Goal: Task Accomplishment & Management: Manage account settings

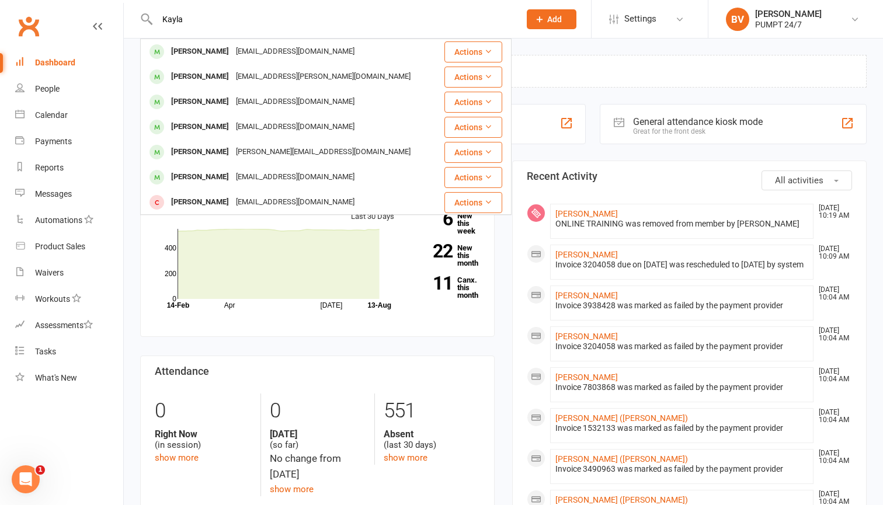
type input "Kayla"
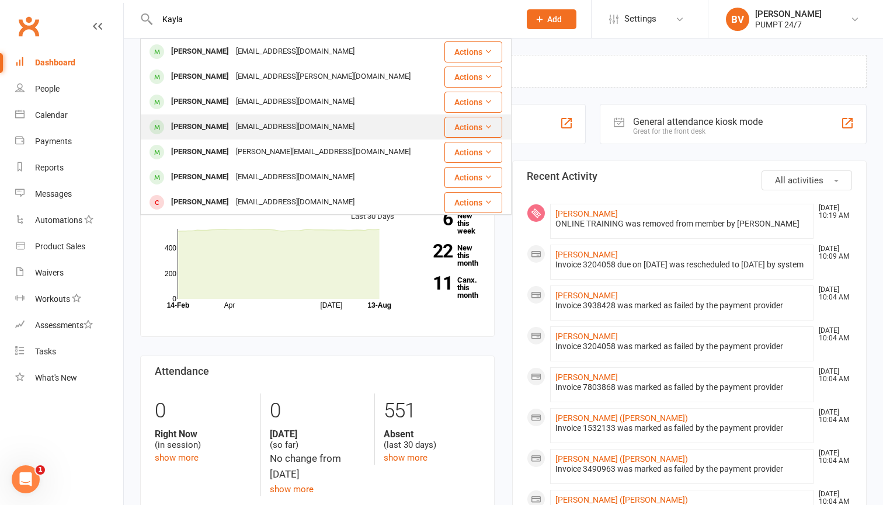
drag, startPoint x: 0, startPoint y: 0, endPoint x: 221, endPoint y: 121, distance: 252.4
click at [221, 121] on div "[PERSON_NAME]" at bounding box center [200, 127] width 65 height 17
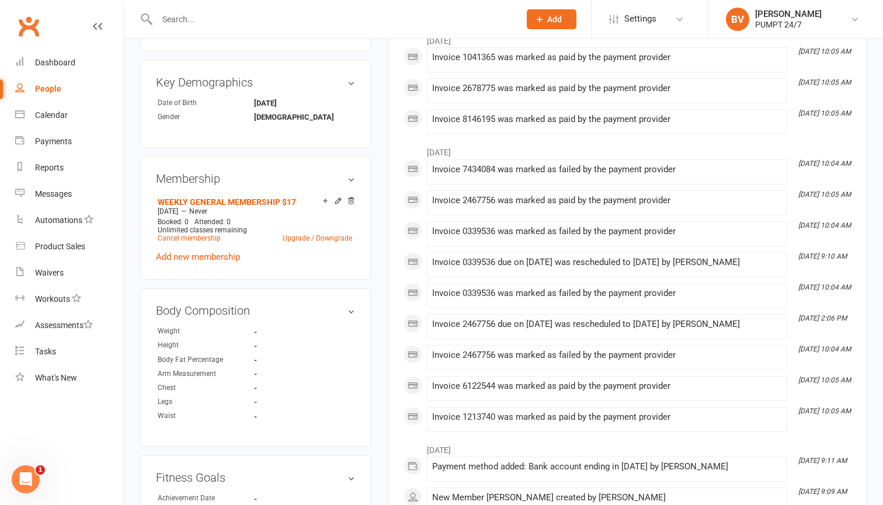
scroll to position [492, 0]
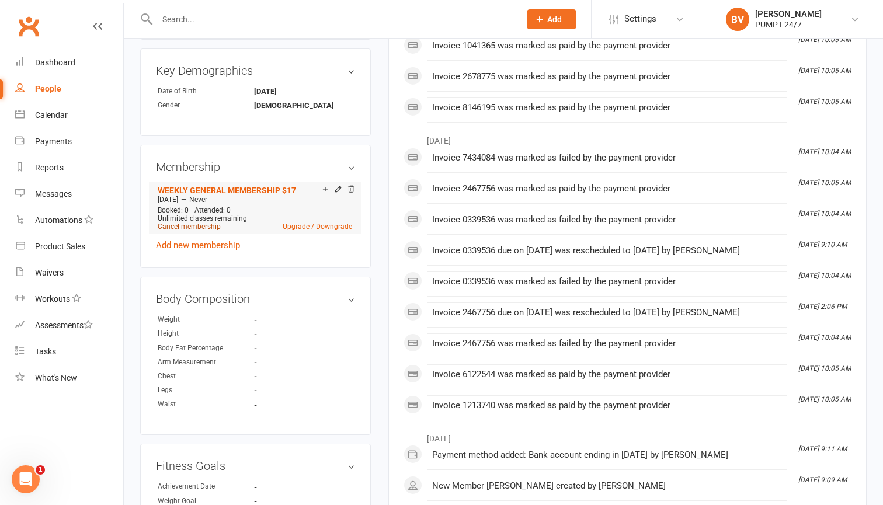
click at [204, 225] on link "Cancel membership" at bounding box center [189, 226] width 63 height 8
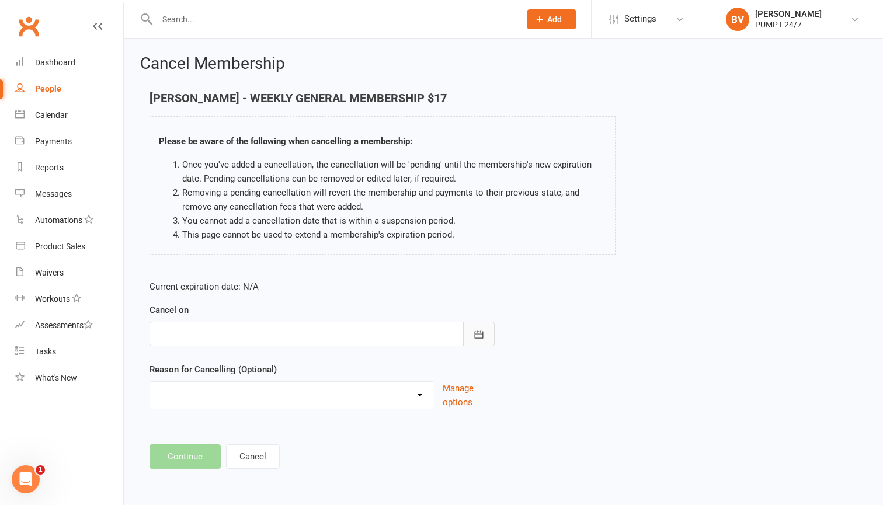
click at [483, 336] on icon "button" at bounding box center [479, 335] width 12 height 12
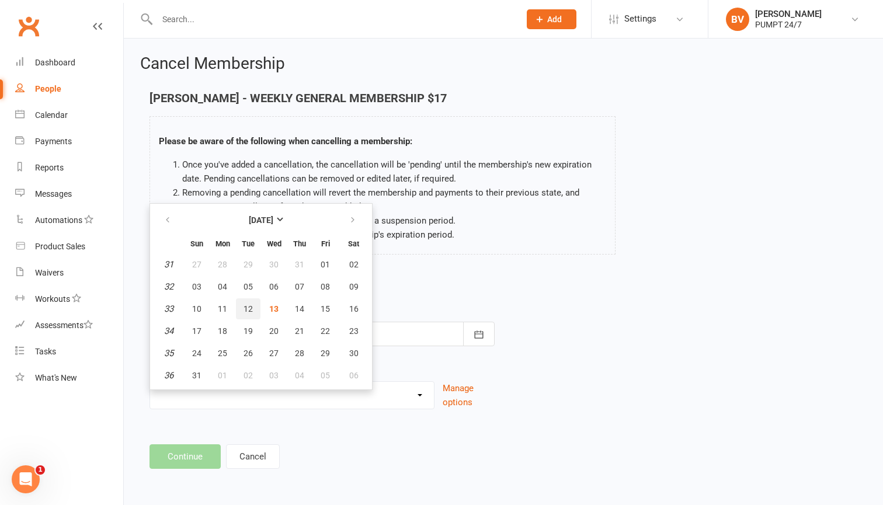
click at [243, 311] on span "12" at bounding box center [247, 308] width 9 height 9
type input "[DATE]"
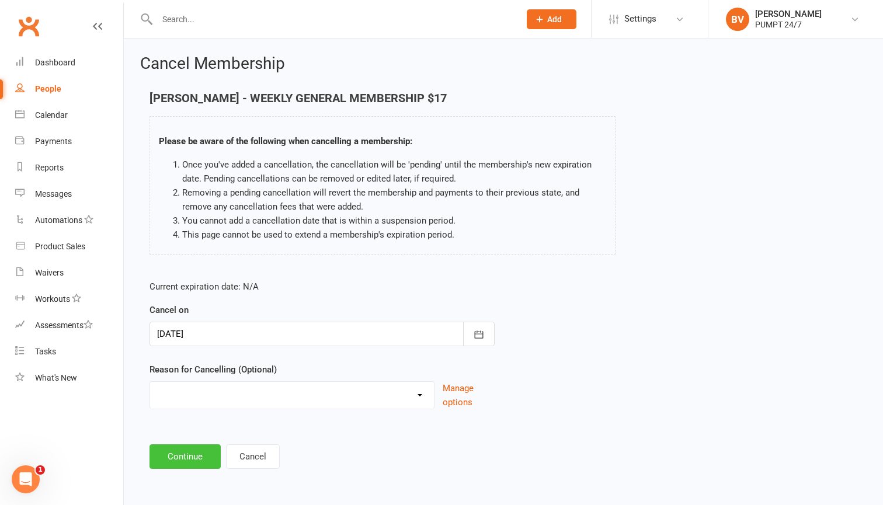
click at [186, 462] on button "Continue" at bounding box center [184, 456] width 71 height 25
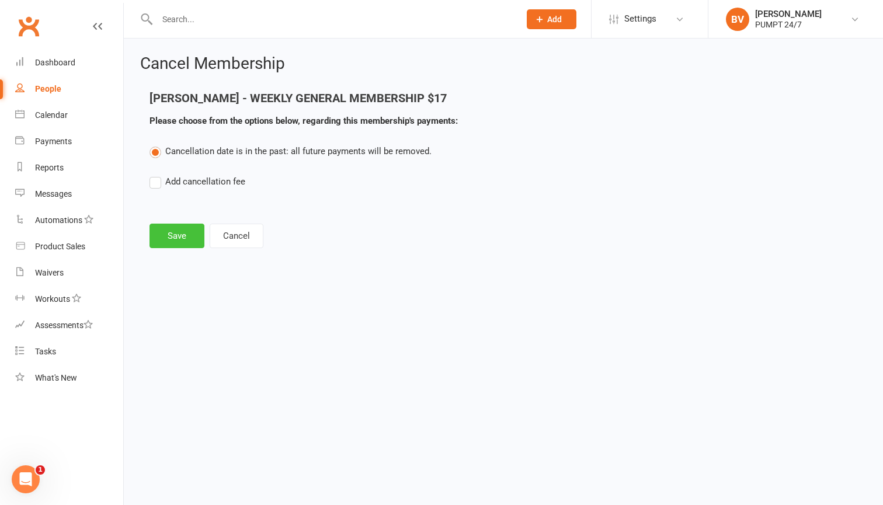
click at [190, 238] on button "Save" at bounding box center [176, 236] width 55 height 25
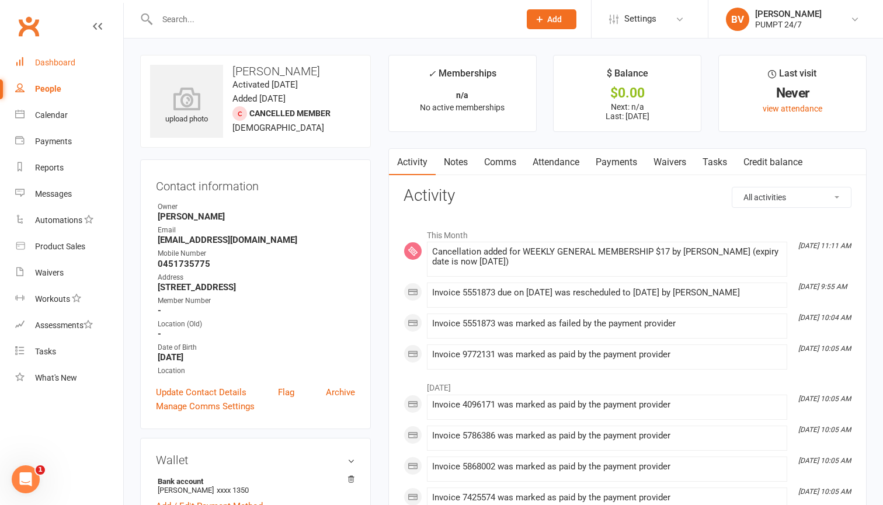
click at [48, 63] on div "Dashboard" at bounding box center [55, 62] width 40 height 9
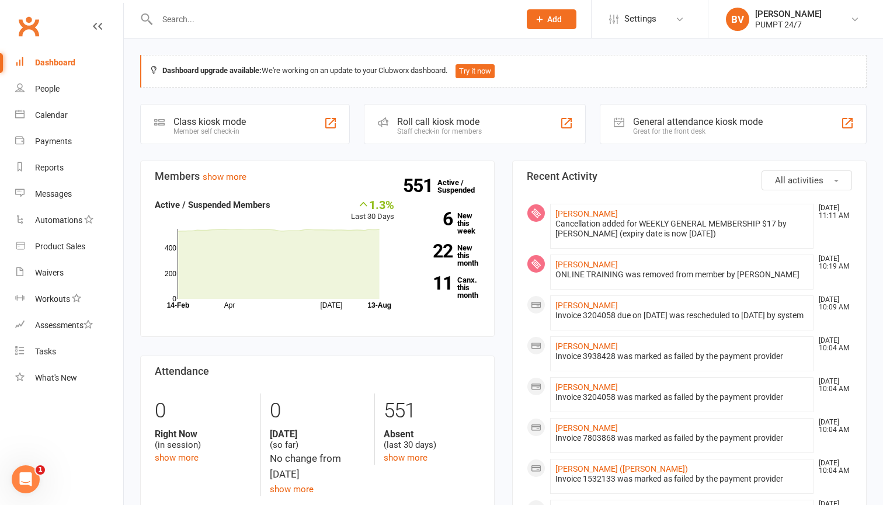
click at [395, 24] on input "text" at bounding box center [333, 19] width 358 height 16
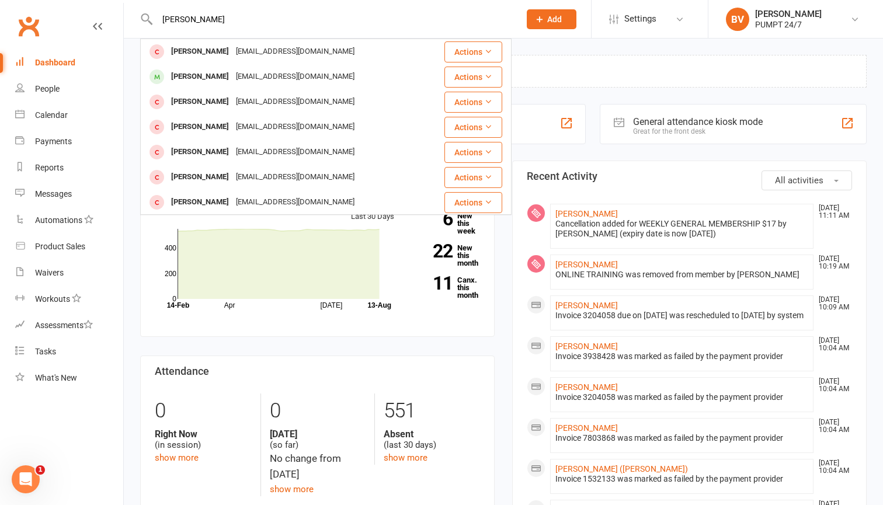
type input "[PERSON_NAME]"
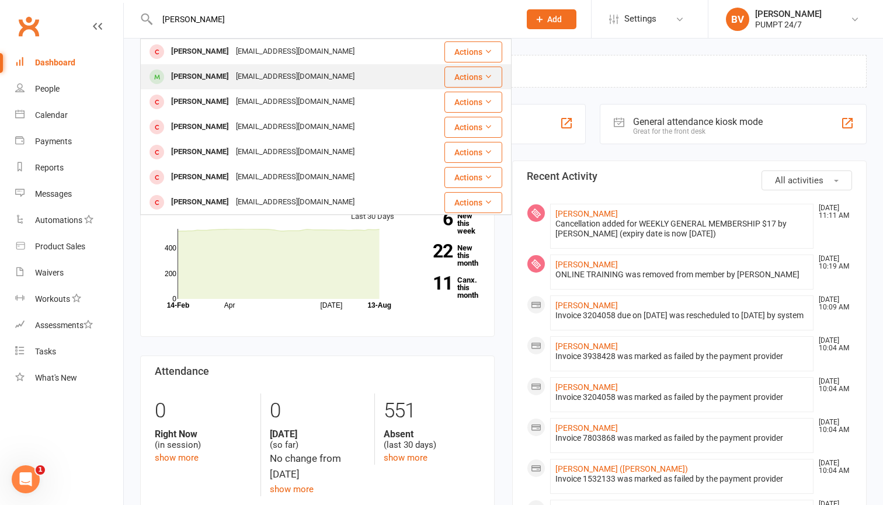
drag, startPoint x: 215, startPoint y: 173, endPoint x: 239, endPoint y: 78, distance: 97.5
click at [239, 78] on div "[EMAIL_ADDRESS][DOMAIN_NAME]" at bounding box center [295, 76] width 126 height 17
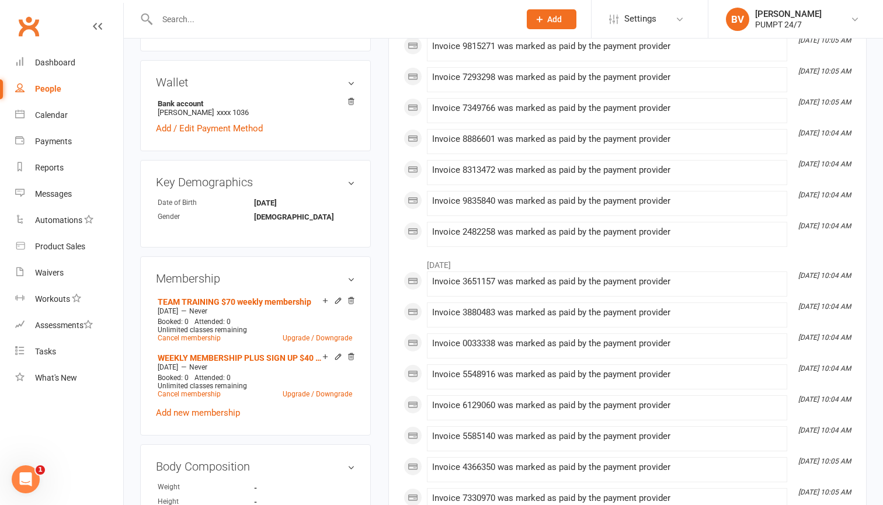
scroll to position [412, 0]
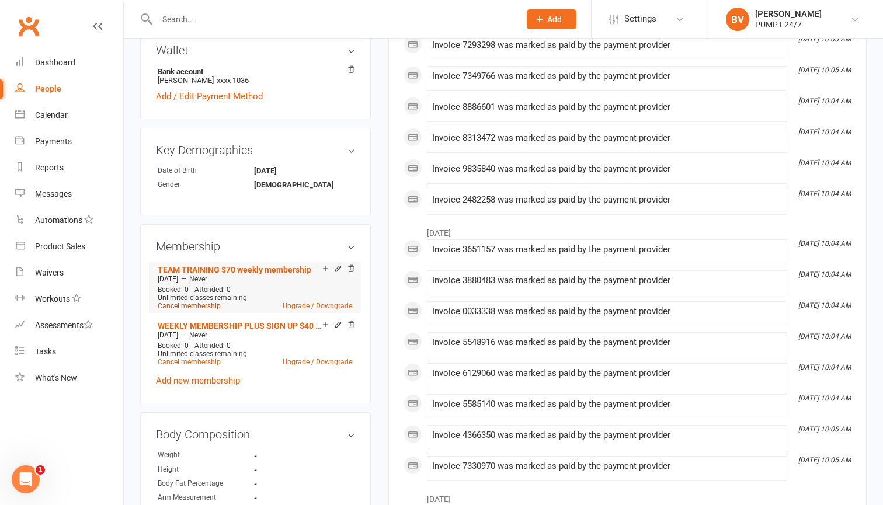
click at [205, 305] on link "Cancel membership" at bounding box center [189, 306] width 63 height 8
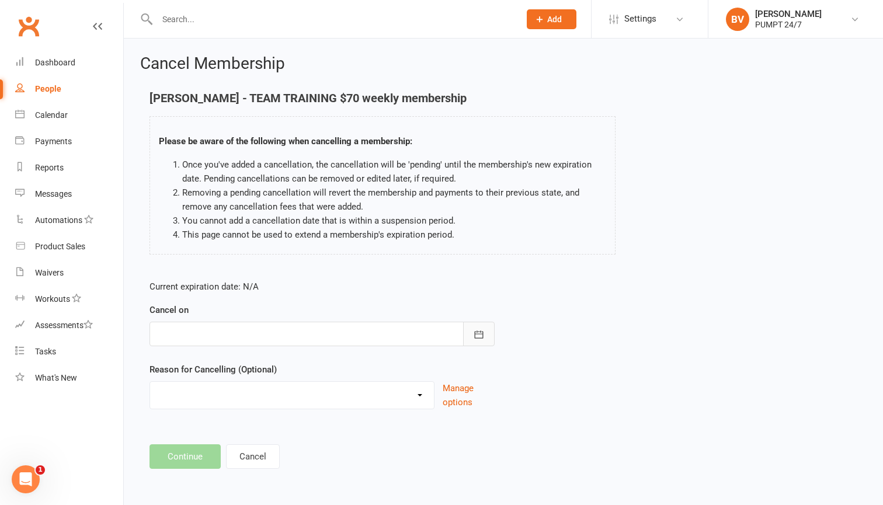
click at [482, 329] on icon "button" at bounding box center [479, 335] width 12 height 12
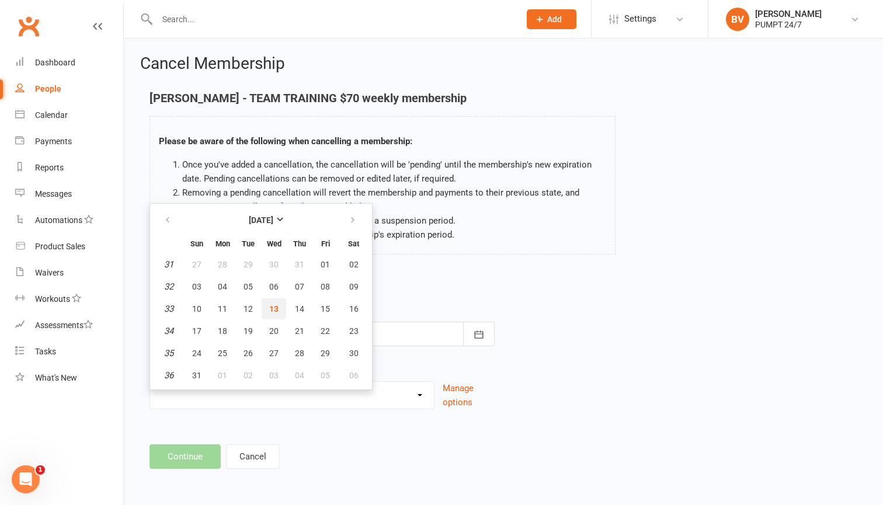
click at [283, 309] on button "13" at bounding box center [274, 308] width 25 height 21
type input "[DATE]"
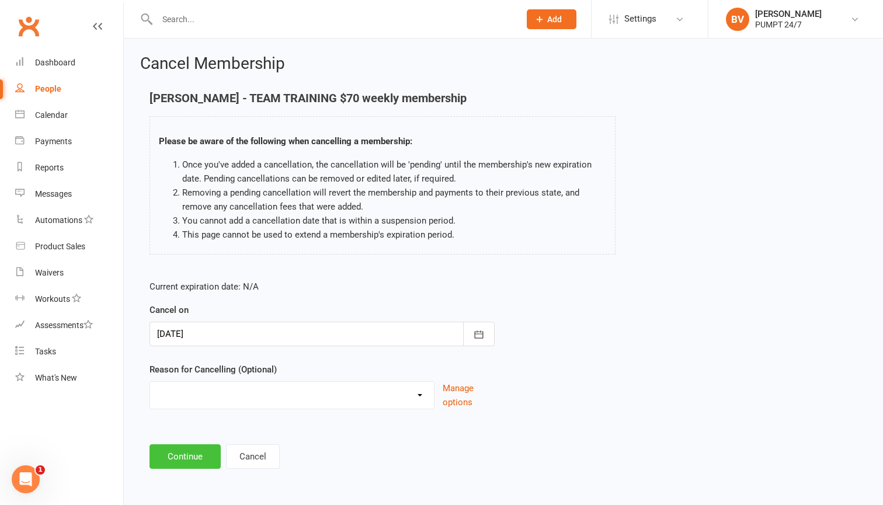
click at [195, 455] on button "Continue" at bounding box center [184, 456] width 71 height 25
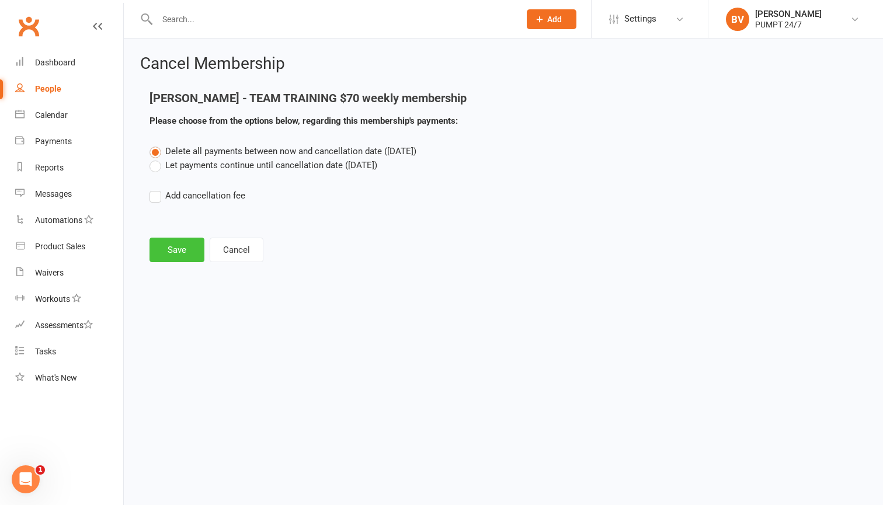
click at [175, 247] on button "Save" at bounding box center [176, 250] width 55 height 25
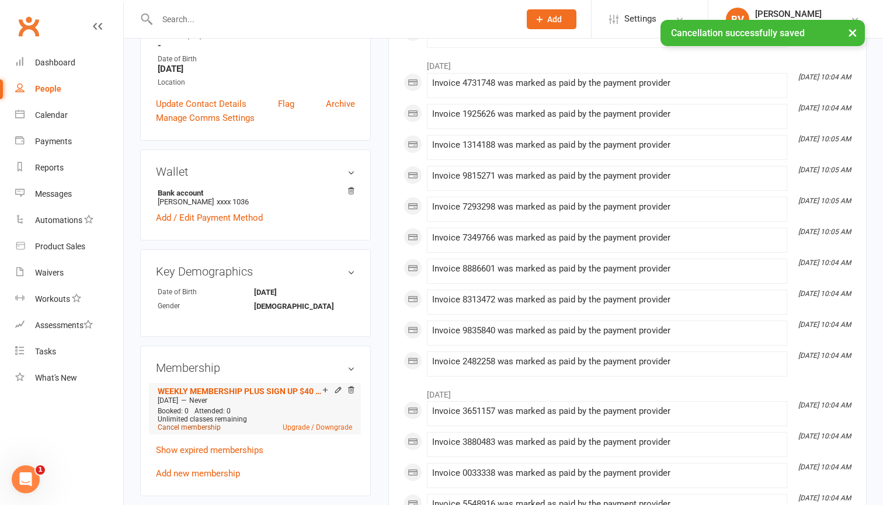
scroll to position [292, 0]
click at [198, 429] on link "Cancel membership" at bounding box center [189, 426] width 63 height 8
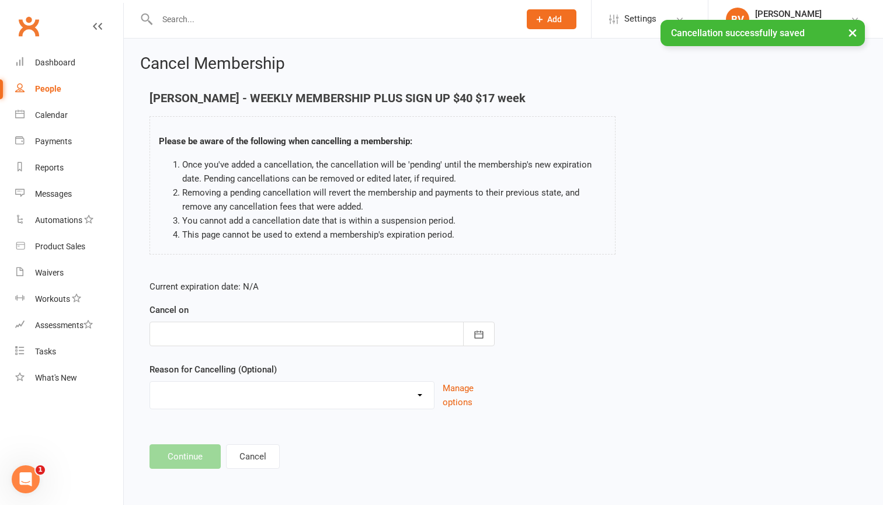
click at [249, 339] on div at bounding box center [321, 334] width 345 height 25
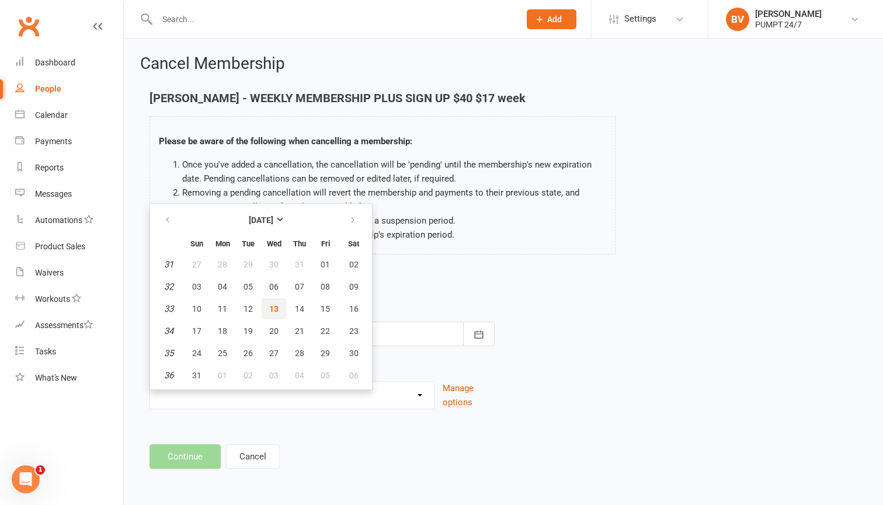
click at [276, 306] on span "13" at bounding box center [273, 308] width 9 height 9
type input "[DATE]"
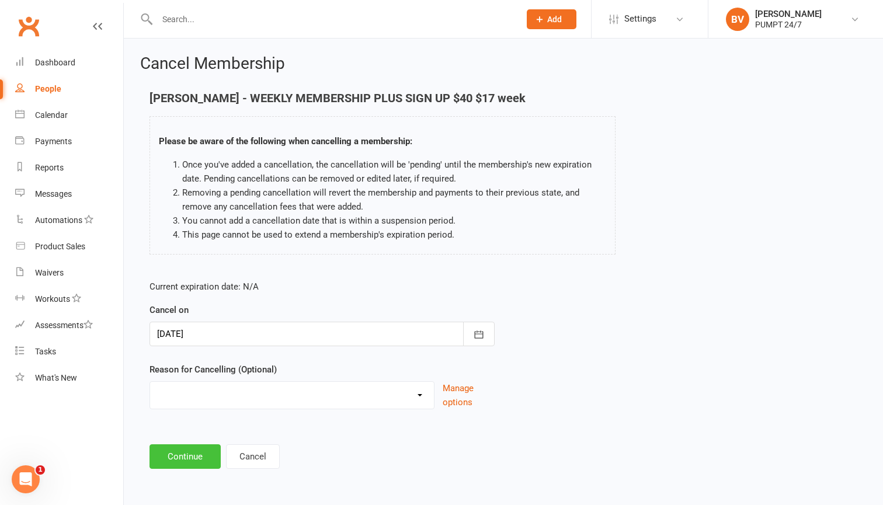
click at [197, 458] on button "Continue" at bounding box center [184, 456] width 71 height 25
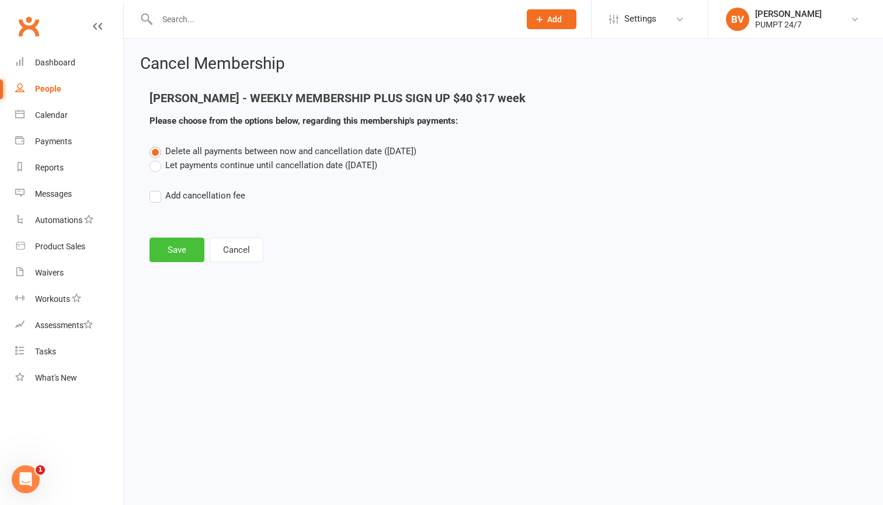
click at [181, 256] on button "Save" at bounding box center [176, 250] width 55 height 25
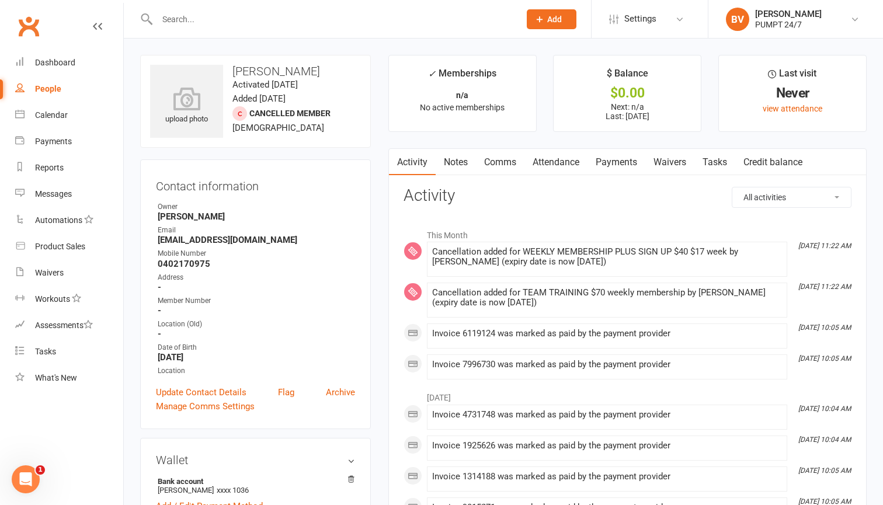
click at [208, 24] on input "text" at bounding box center [333, 19] width 358 height 16
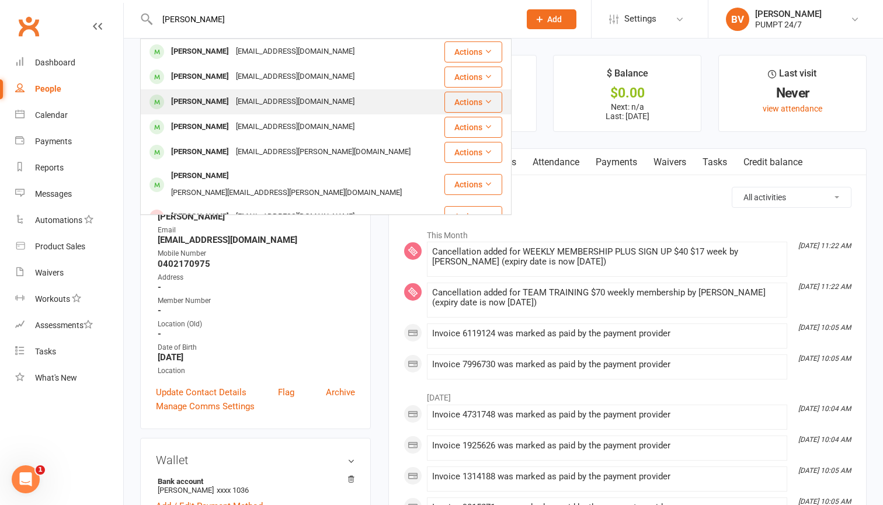
type input "[PERSON_NAME]"
click at [232, 99] on div "[PERSON_NAME]" at bounding box center [200, 101] width 65 height 17
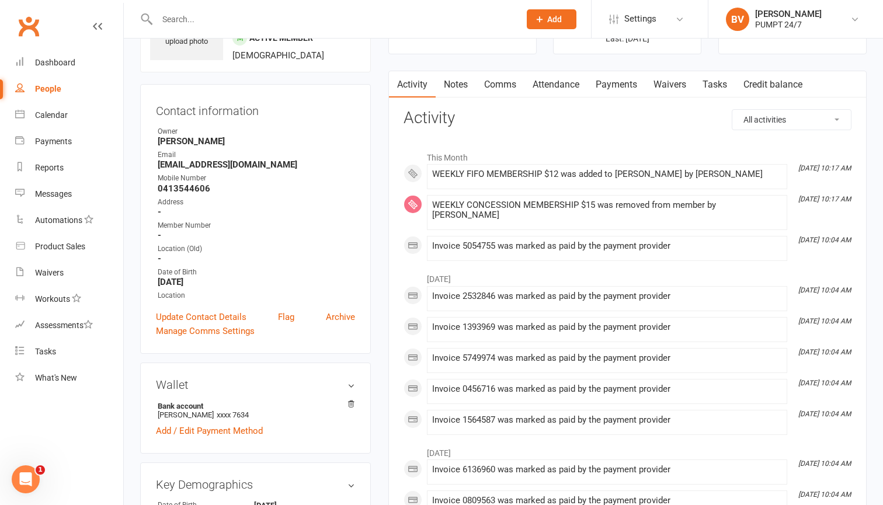
scroll to position [79, 0]
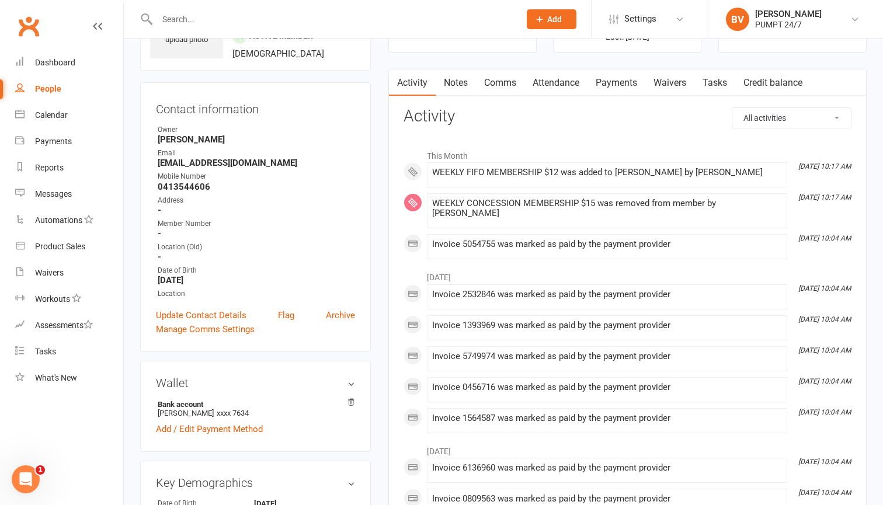
click at [630, 88] on link "Payments" at bounding box center [616, 82] width 58 height 27
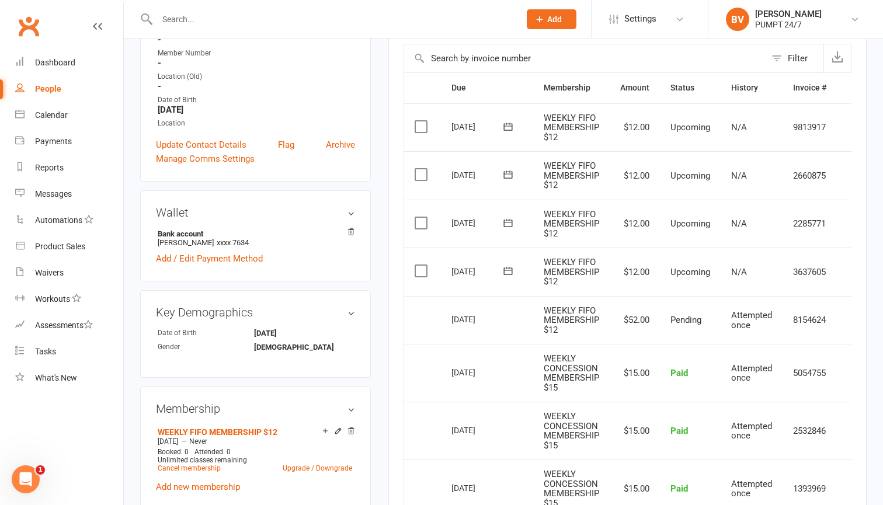
scroll to position [248, 0]
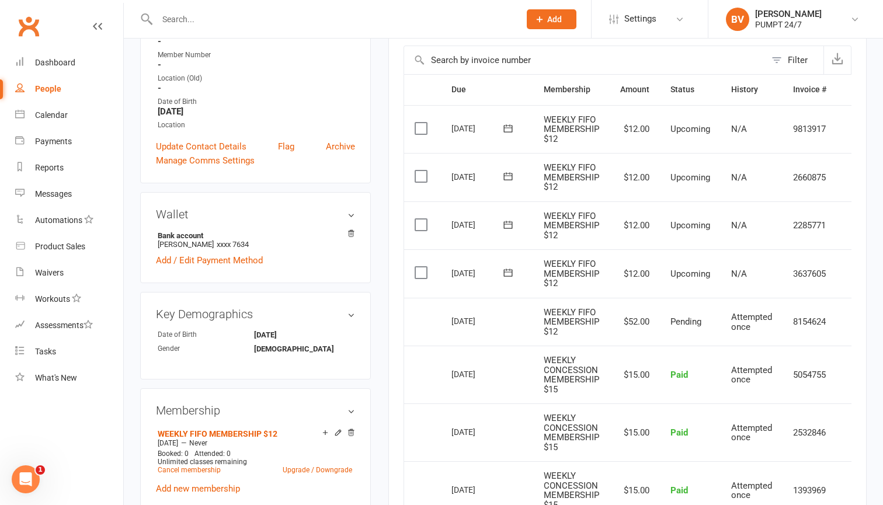
click at [420, 271] on label at bounding box center [422, 273] width 16 height 12
click at [420, 267] on input "checkbox" at bounding box center [418, 267] width 8 height 0
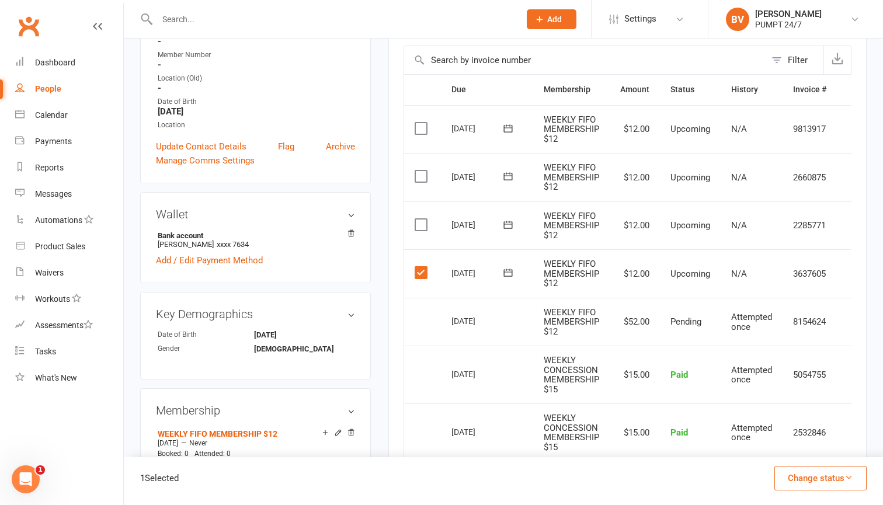
click at [420, 220] on label at bounding box center [422, 225] width 16 height 12
click at [420, 219] on input "checkbox" at bounding box center [418, 219] width 8 height 0
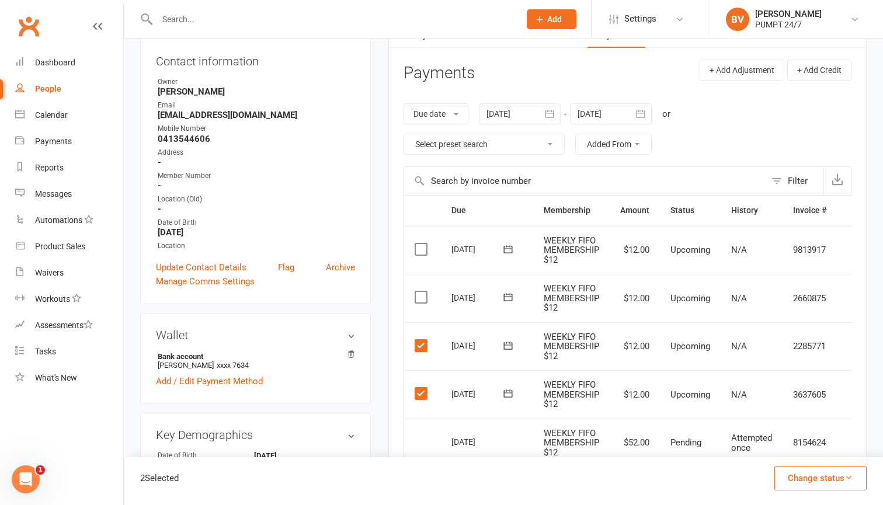
scroll to position [140, 0]
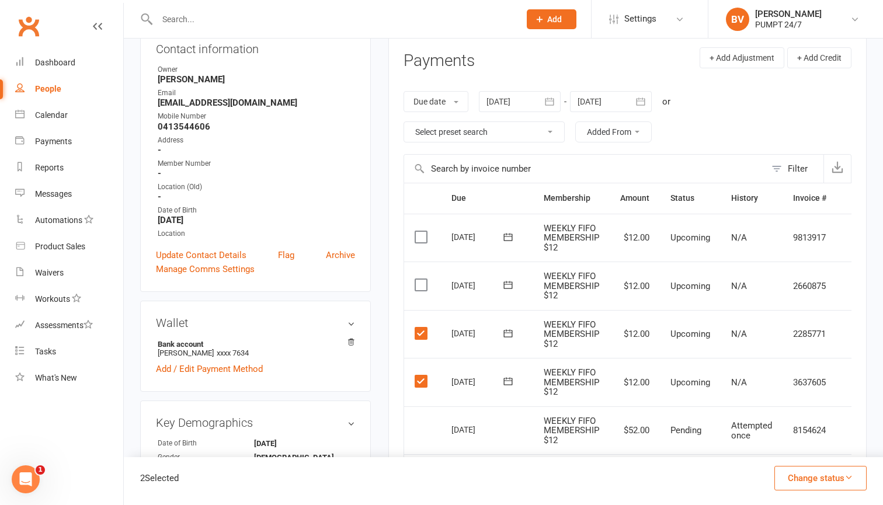
click at [426, 284] on label at bounding box center [422, 285] width 16 height 12
click at [422, 279] on input "checkbox" at bounding box center [418, 279] width 8 height 0
click at [426, 237] on label at bounding box center [422, 237] width 16 height 12
click at [422, 231] on input "checkbox" at bounding box center [418, 231] width 8 height 0
click at [790, 475] on button "Change status" at bounding box center [820, 478] width 92 height 25
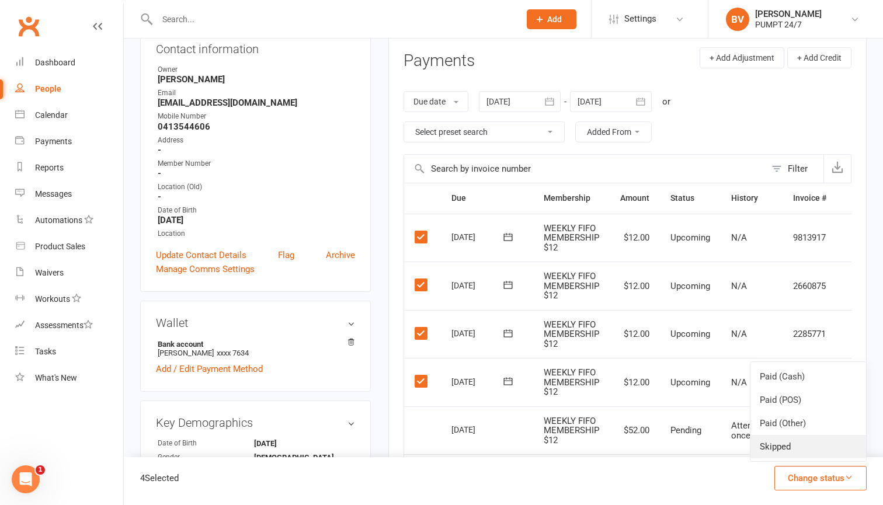
click at [780, 445] on link "Skipped" at bounding box center [808, 446] width 116 height 23
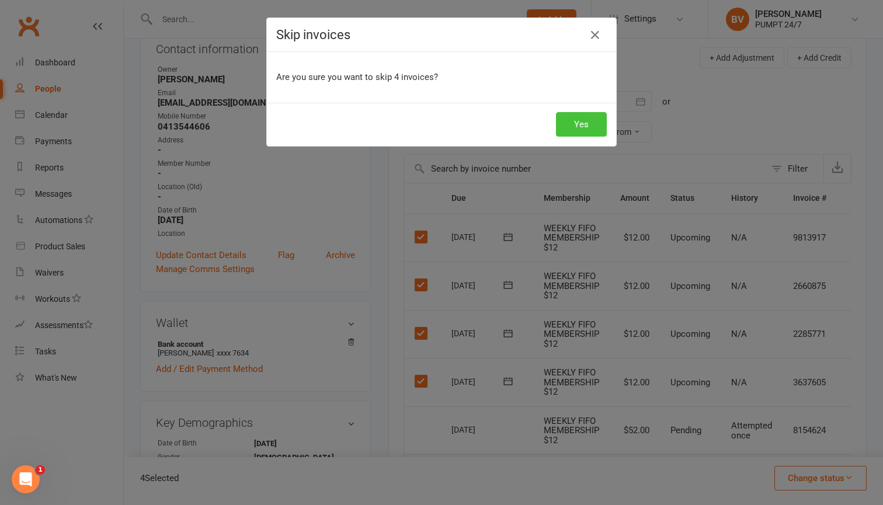
click at [579, 130] on button "Yes" at bounding box center [581, 124] width 51 height 25
